Goal: Task Accomplishment & Management: Manage account settings

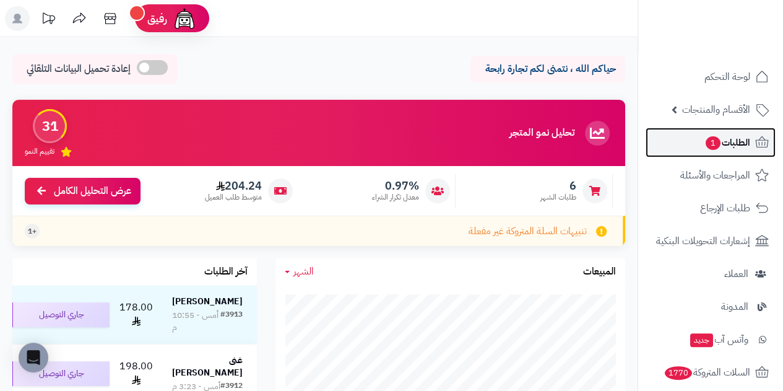
click at [733, 149] on span "الطلبات 1" at bounding box center [727, 142] width 46 height 17
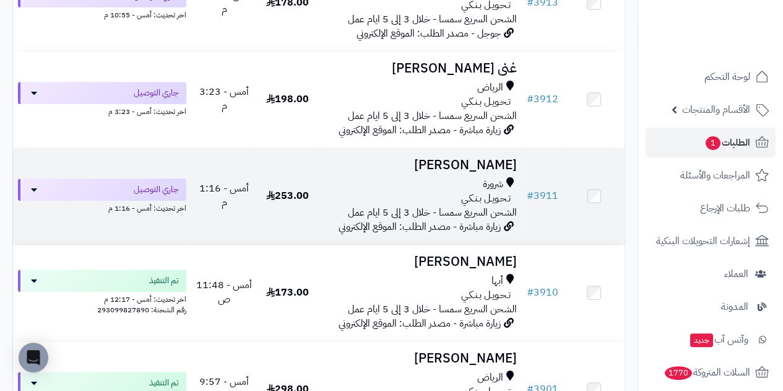
scroll to position [309, 0]
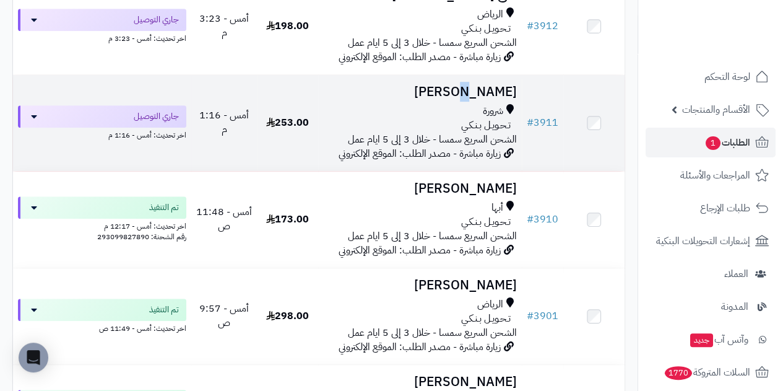
click at [477, 99] on h3 "عايض فردان" at bounding box center [420, 92] width 194 height 14
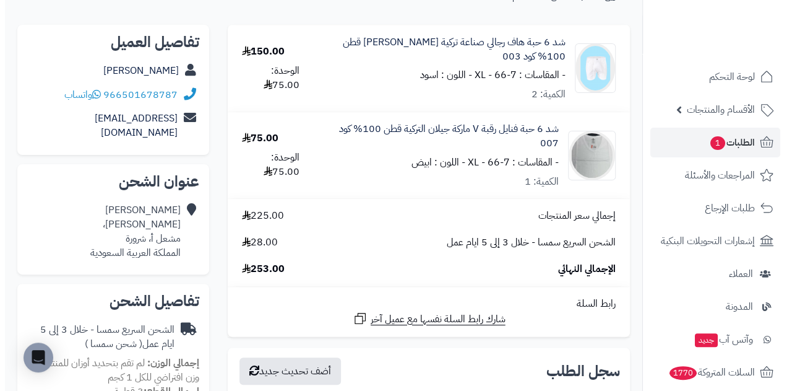
scroll to position [62, 0]
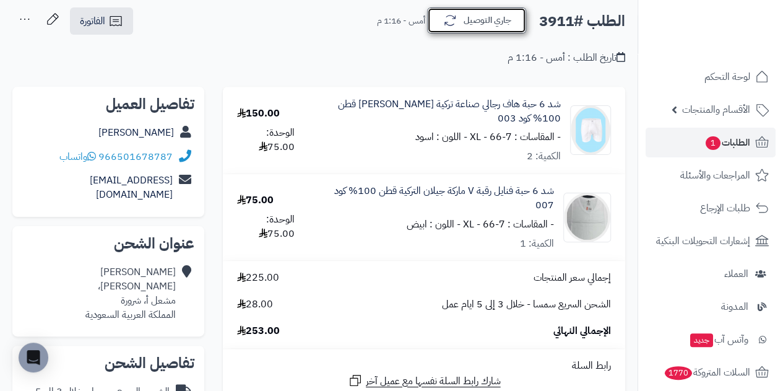
click at [455, 17] on icon "button" at bounding box center [450, 20] width 15 height 15
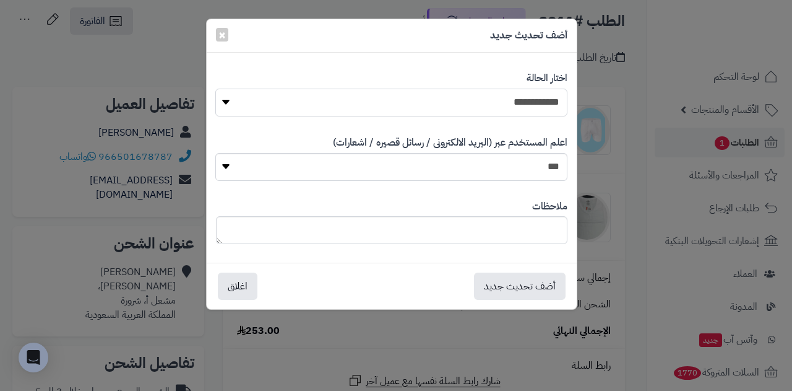
click at [475, 102] on select "**********" at bounding box center [391, 103] width 352 height 28
select select "*"
click at [215, 89] on select "**********" at bounding box center [391, 103] width 352 height 28
click at [506, 294] on button "أضف تحديث جديد" at bounding box center [520, 285] width 92 height 27
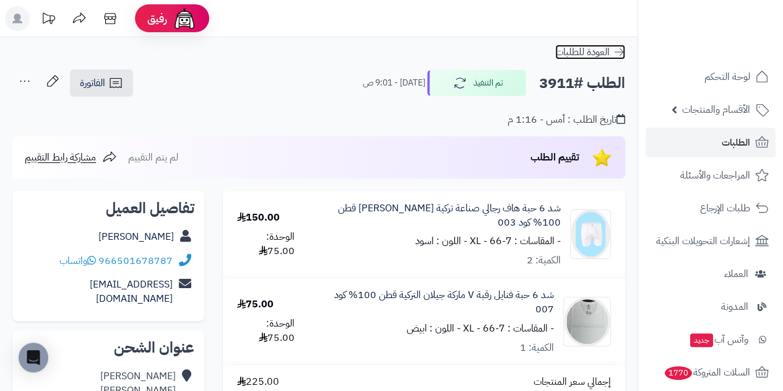
click at [581, 52] on span "العودة للطلبات" at bounding box center [582, 52] width 54 height 15
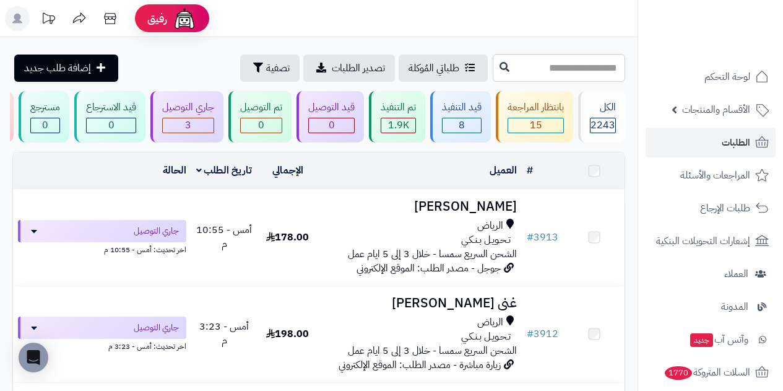
scroll to position [124, 0]
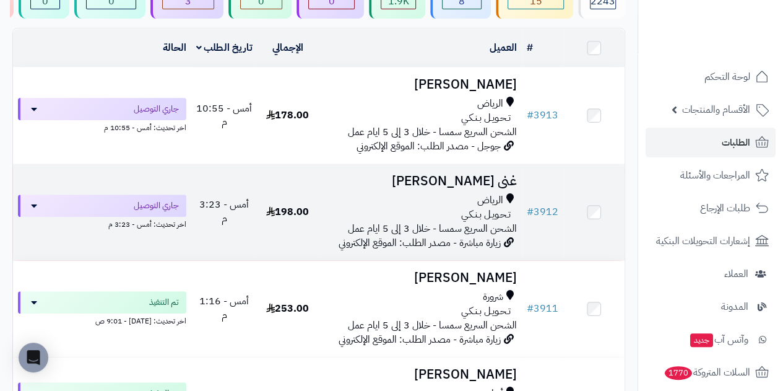
click at [481, 183] on h3 "غنى الاسلمي" at bounding box center [420, 181] width 194 height 14
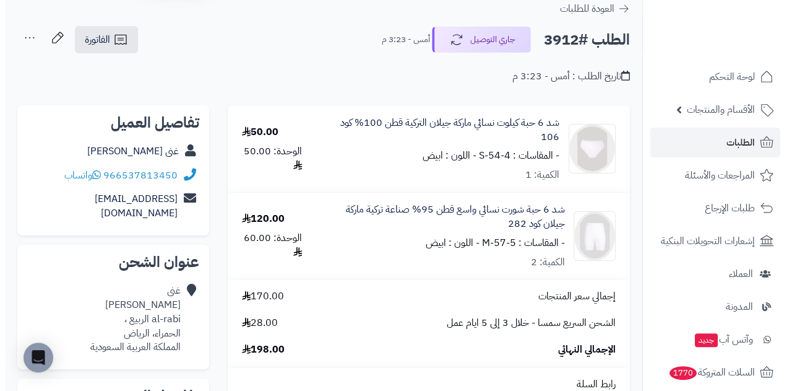
scroll to position [62, 0]
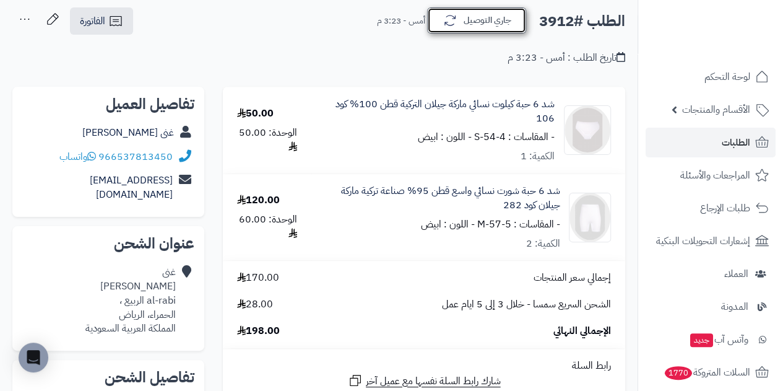
click at [469, 25] on button "جاري التوصيل" at bounding box center [476, 20] width 99 height 26
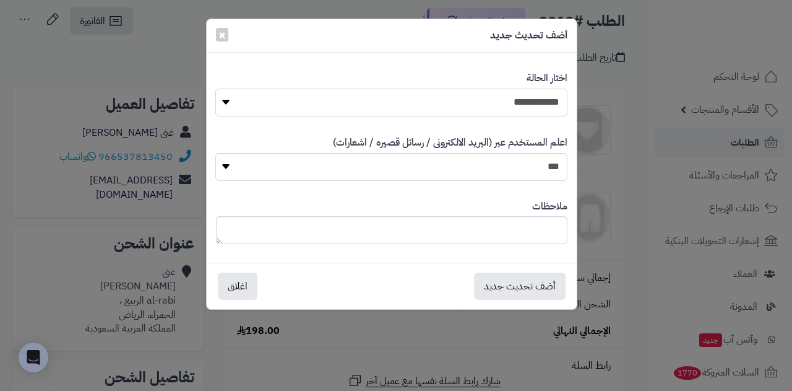
click at [493, 100] on select "**********" at bounding box center [391, 103] width 352 height 28
select select "*"
click at [215, 89] on select "**********" at bounding box center [391, 103] width 352 height 28
click at [527, 289] on button "أضف تحديث جديد" at bounding box center [520, 285] width 92 height 27
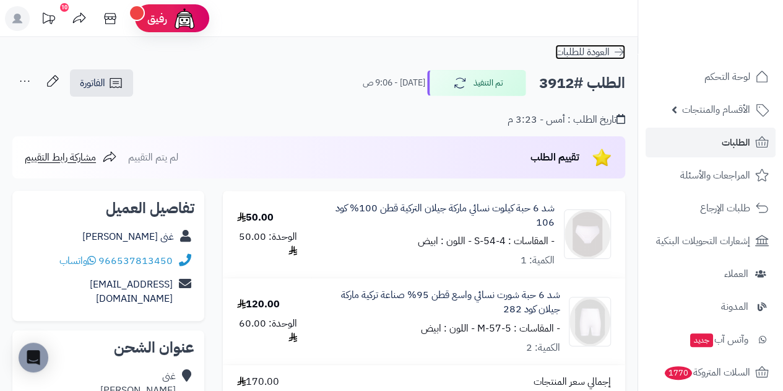
click at [585, 54] on span "العودة للطلبات" at bounding box center [582, 52] width 54 height 15
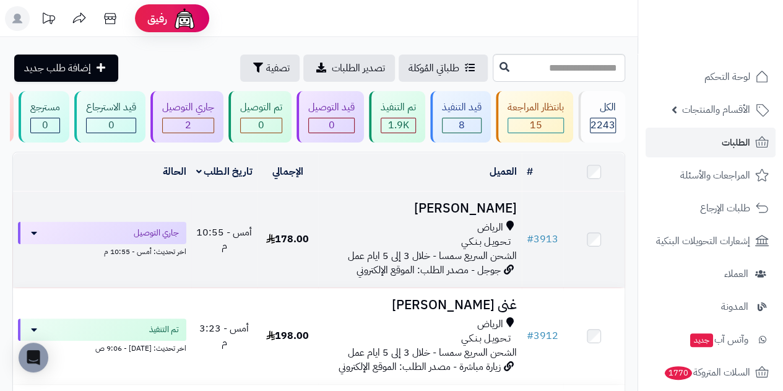
click at [465, 215] on h3 "[PERSON_NAME]" at bounding box center [420, 208] width 194 height 14
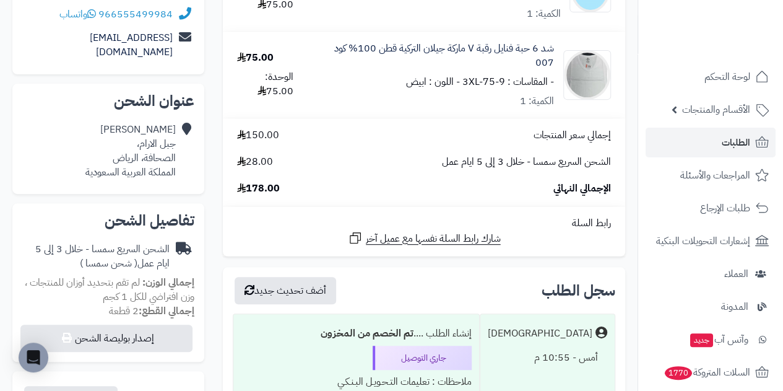
scroll to position [186, 0]
